Goal: Answer question/provide support

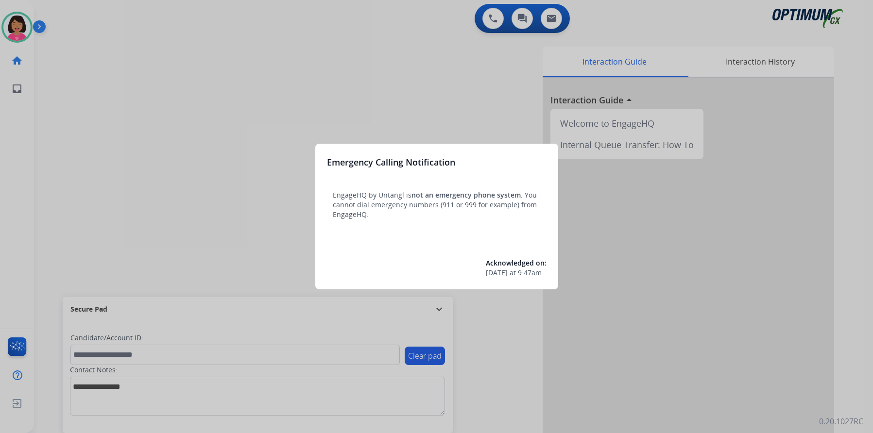
click at [363, 83] on div at bounding box center [436, 216] width 873 height 433
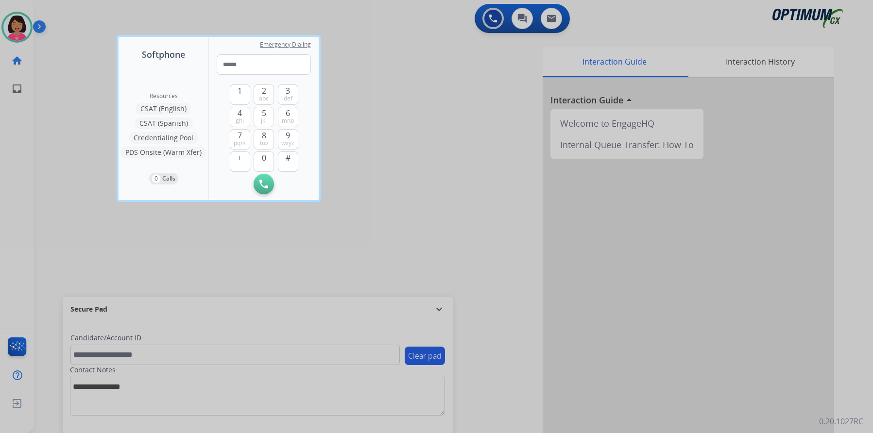
click at [363, 83] on div at bounding box center [436, 216] width 873 height 433
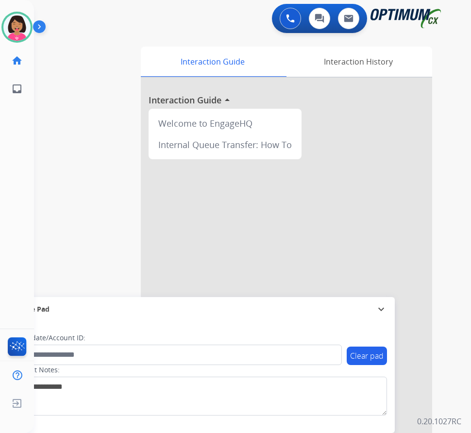
click at [40, 432] on div "Clear pad Candidate/Account ID: Contact Notes:" at bounding box center [200, 378] width 390 height 112
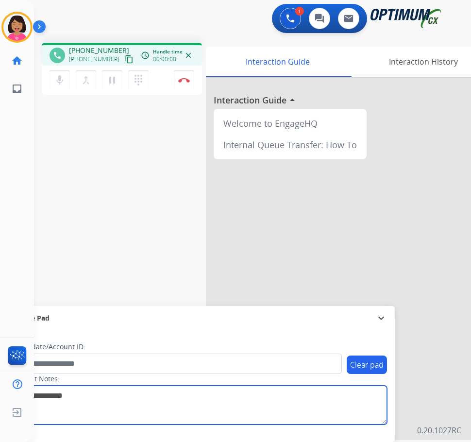
click at [58, 410] on textarea at bounding box center [199, 405] width 375 height 39
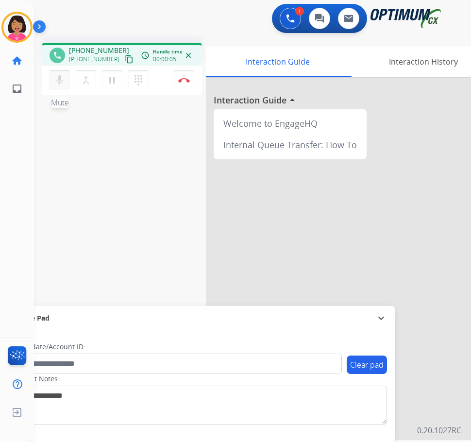
click at [55, 85] on mat-icon "mic" at bounding box center [60, 80] width 12 height 12
click at [55, 83] on mat-icon "mic_off" at bounding box center [60, 80] width 12 height 12
click at [125, 62] on mat-icon "content_copy" at bounding box center [129, 59] width 9 height 9
click at [64, 152] on div "phone [PHONE_NUMBER] [PHONE_NUMBER] content_copy access_time Call metrics Queue…" at bounding box center [241, 237] width 414 height 405
click at [35, 150] on div "phone [PHONE_NUMBER] [PHONE_NUMBER] content_copy access_time Call metrics Queue…" at bounding box center [241, 237] width 414 height 405
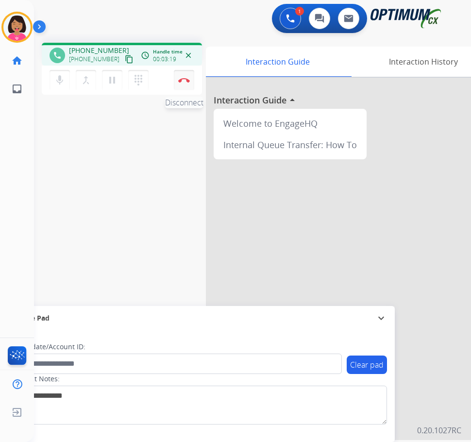
click at [186, 81] on img at bounding box center [184, 80] width 12 height 5
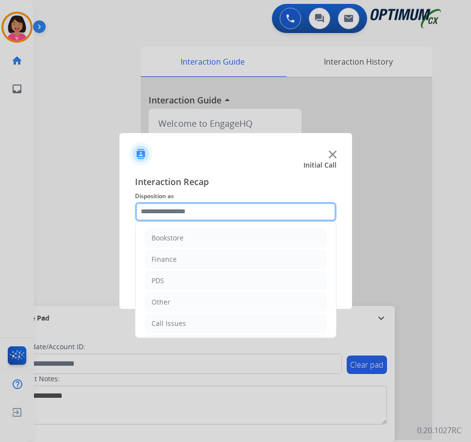
click at [174, 212] on input "text" at bounding box center [236, 211] width 202 height 19
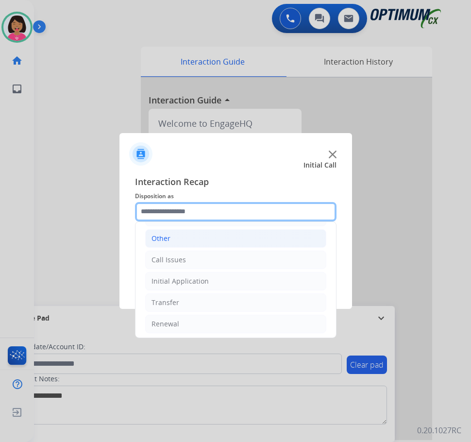
scroll to position [66, 0]
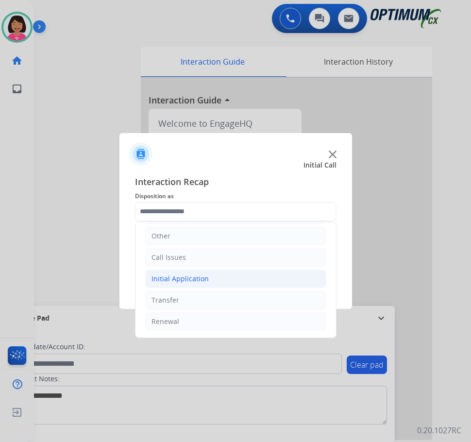
click at [210, 277] on li "Initial Application" at bounding box center [235, 279] width 181 height 18
click at [199, 279] on div "Initial Application" at bounding box center [180, 279] width 57 height 10
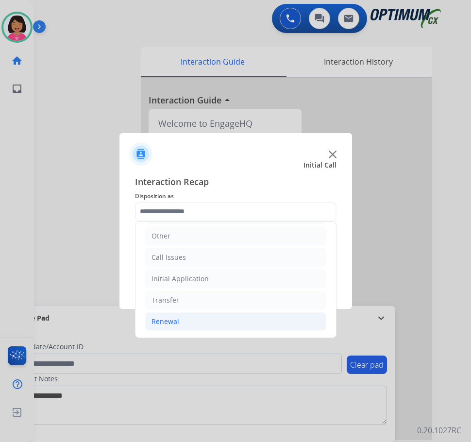
click at [193, 321] on li "Renewal" at bounding box center [235, 321] width 181 height 18
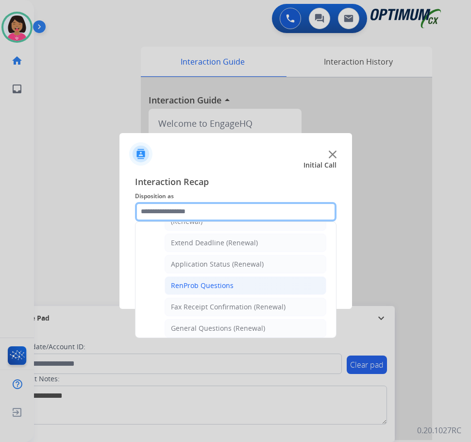
scroll to position [212, 0]
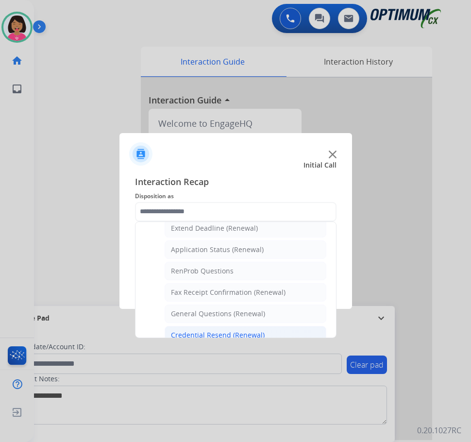
click at [207, 330] on div "Credential Resend (Renewal)" at bounding box center [218, 335] width 94 height 10
type input "**********"
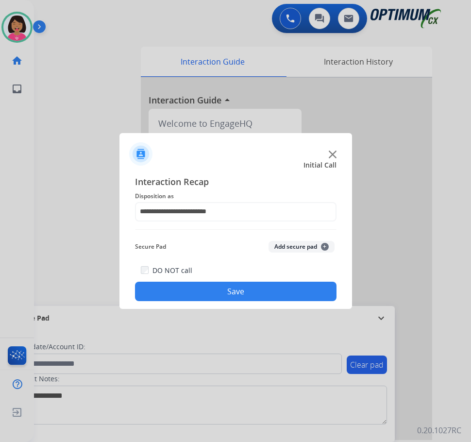
click at [200, 295] on button "Save" at bounding box center [236, 291] width 202 height 19
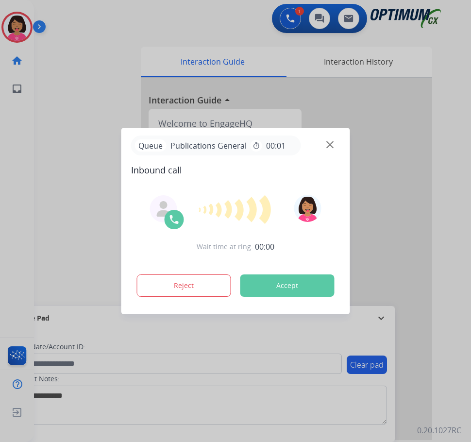
click at [44, 142] on div at bounding box center [235, 221] width 471 height 442
click at [330, 144] on img at bounding box center [330, 144] width 7 height 7
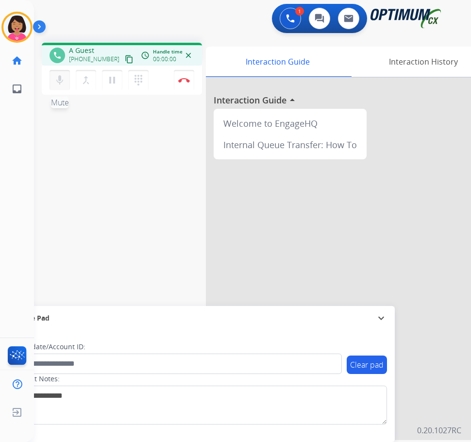
drag, startPoint x: 60, startPoint y: 72, endPoint x: 134, endPoint y: 126, distance: 91.9
click at [63, 86] on button "mic Mute" at bounding box center [60, 80] width 20 height 20
click at [125, 60] on mat-icon "content_copy" at bounding box center [129, 59] width 9 height 9
click at [60, 83] on mat-icon "mic_off" at bounding box center [60, 80] width 12 height 12
drag, startPoint x: 120, startPoint y: 60, endPoint x: 135, endPoint y: 64, distance: 15.0
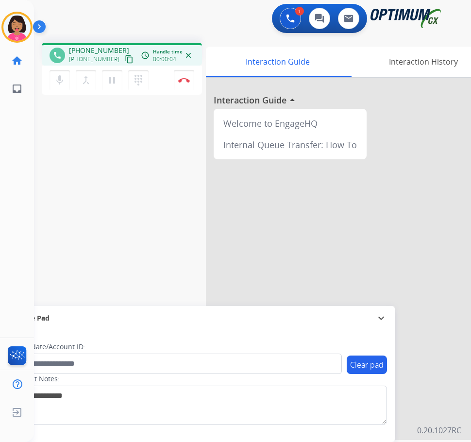
click at [125, 60] on mat-icon "content_copy" at bounding box center [129, 59] width 9 height 9
click at [25, 171] on div "Del Busy Edit Avatar Agent: [PERSON_NAME] Profile: OCX Training home Home Home …" at bounding box center [17, 221] width 34 height 442
click at [187, 84] on button "Disconnect" at bounding box center [184, 80] width 20 height 20
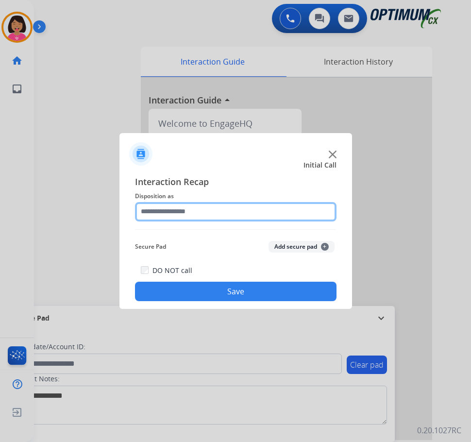
click at [261, 206] on input "text" at bounding box center [236, 211] width 202 height 19
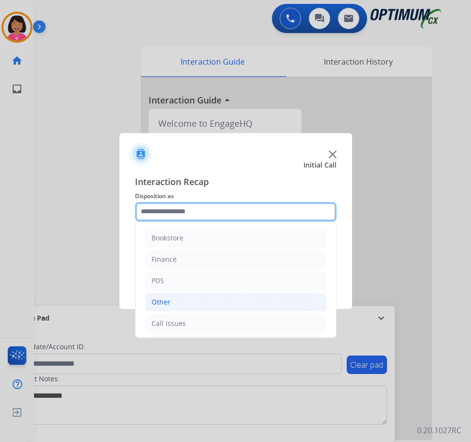
scroll to position [66, 0]
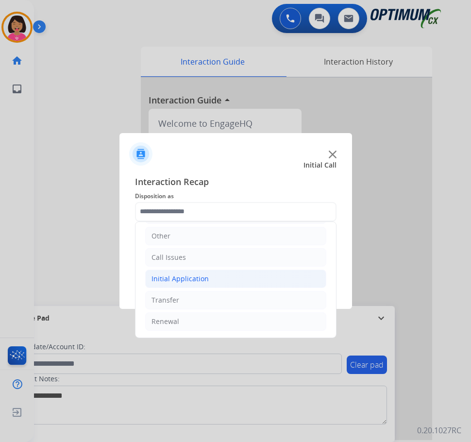
click at [234, 277] on li "Initial Application" at bounding box center [235, 279] width 181 height 18
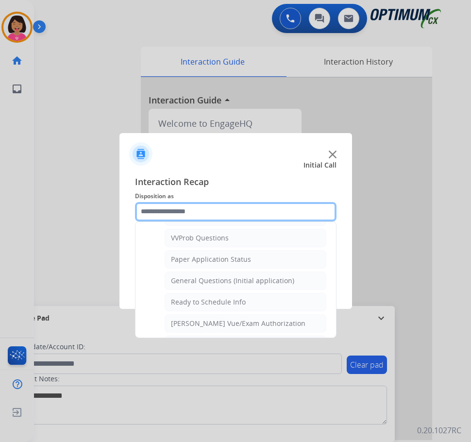
scroll to position [526, 0]
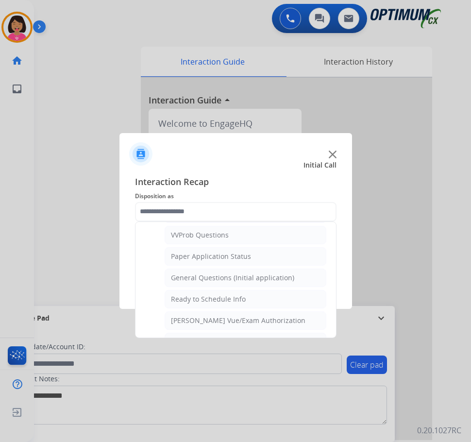
click at [234, 277] on div "General Questions (Initial application)" at bounding box center [232, 278] width 123 height 10
type input "**********"
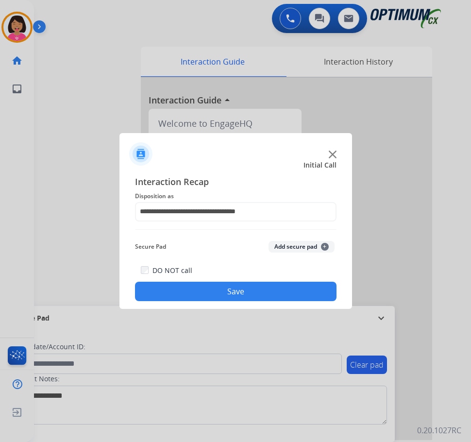
click at [237, 286] on button "Save" at bounding box center [236, 291] width 202 height 19
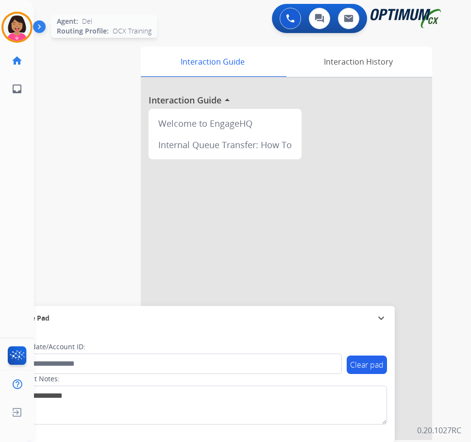
click at [28, 34] on img at bounding box center [16, 27] width 27 height 27
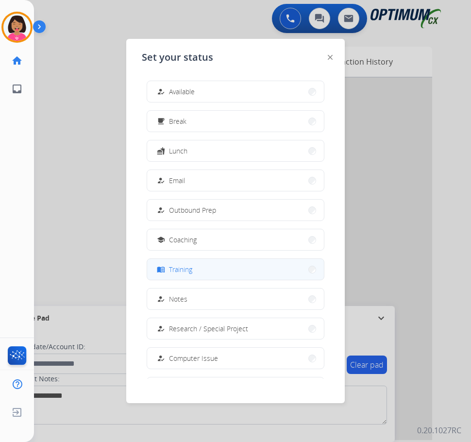
click at [245, 266] on button "menu_book Training" at bounding box center [235, 269] width 177 height 21
